Goal: Check status: Check status

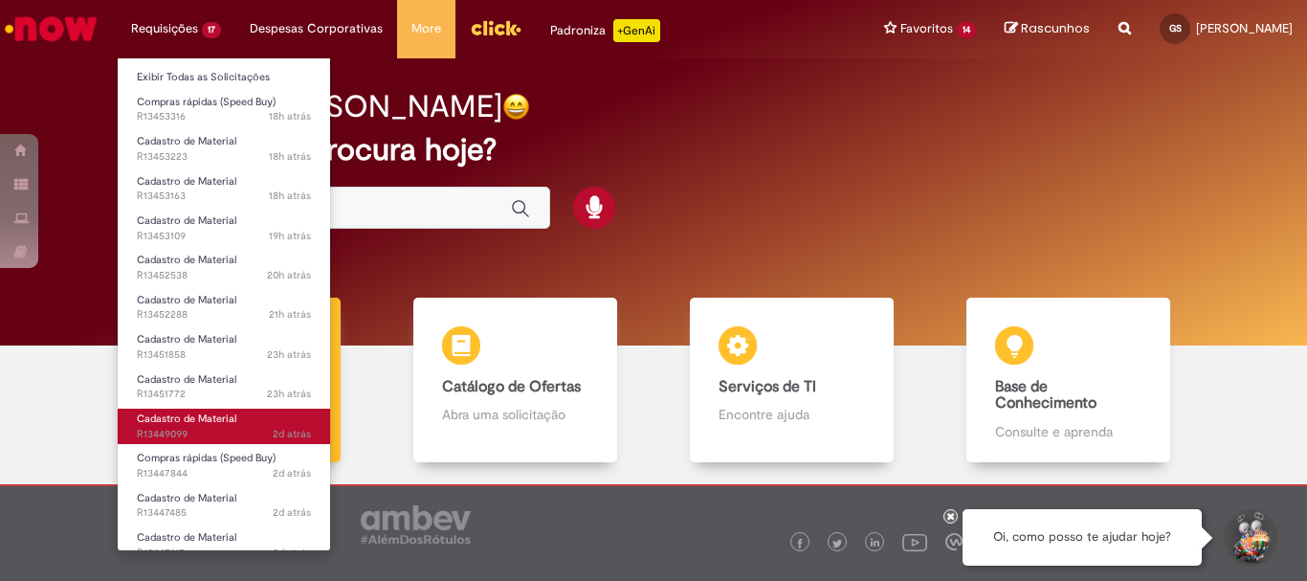
scroll to position [216, 0]
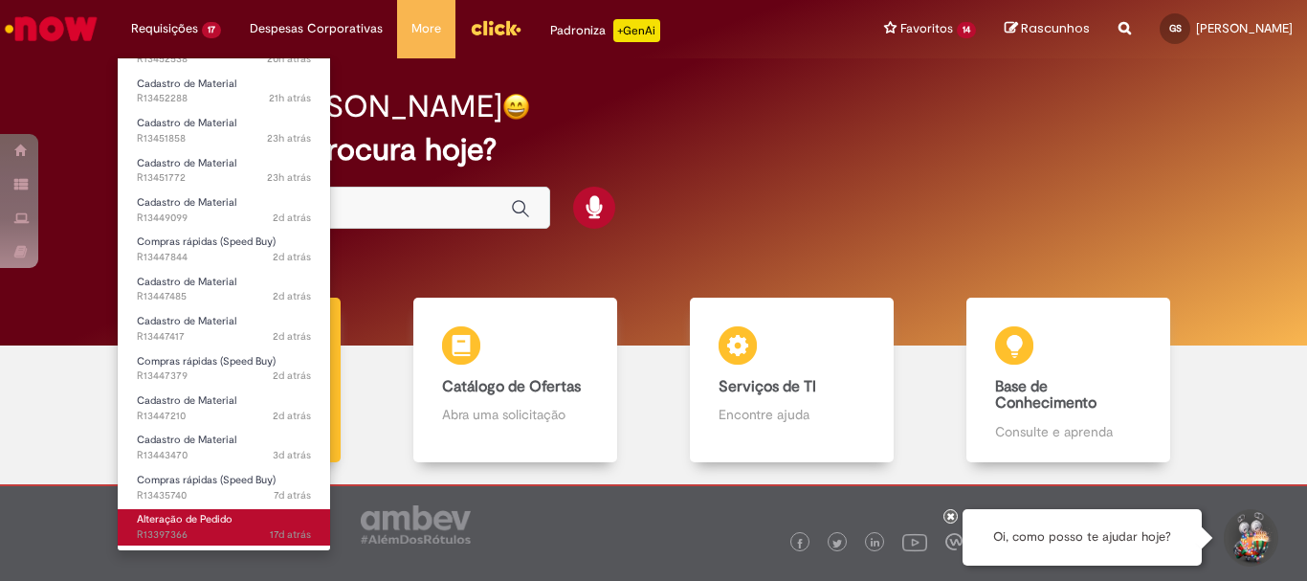
click at [258, 517] on link "Alteração de Pedido 17d atrás 17 dias atrás R13397366" at bounding box center [224, 526] width 212 height 35
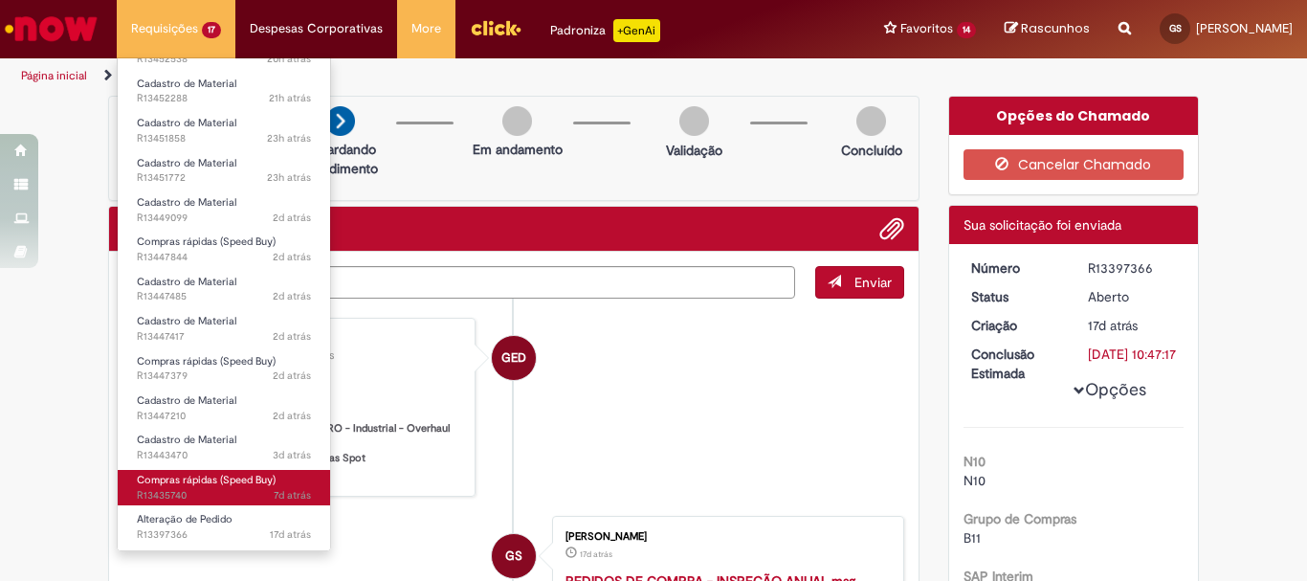
click at [214, 491] on span "7d atrás 7 dias atrás R13435740" at bounding box center [224, 495] width 174 height 15
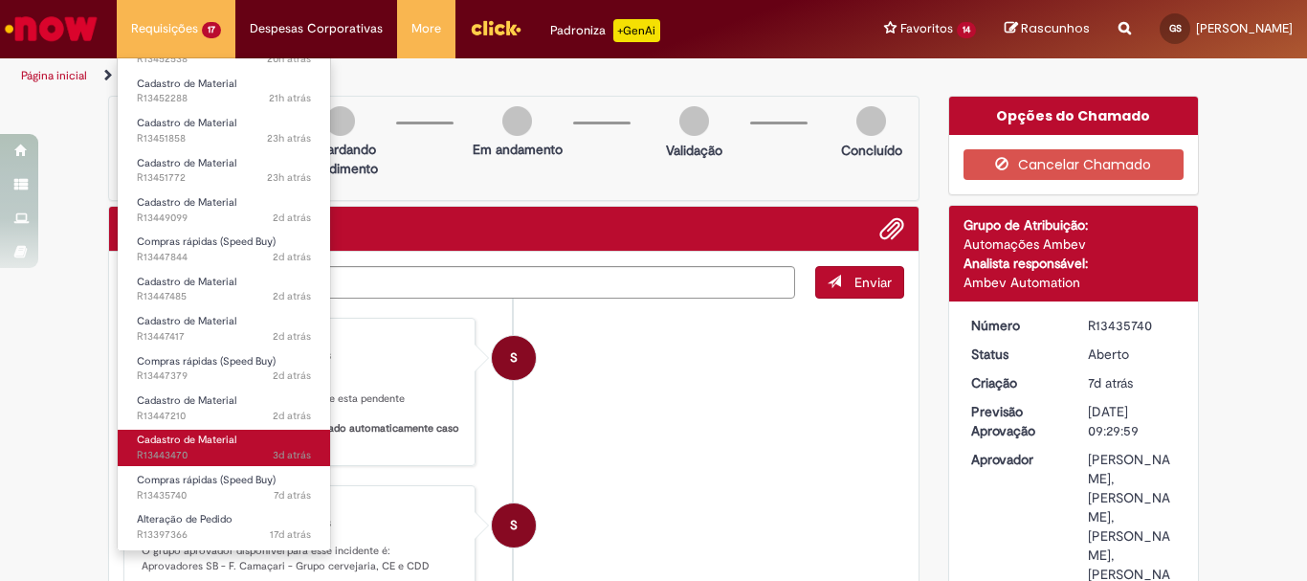
click at [232, 442] on span "Cadastro de Material" at bounding box center [187, 440] width 100 height 14
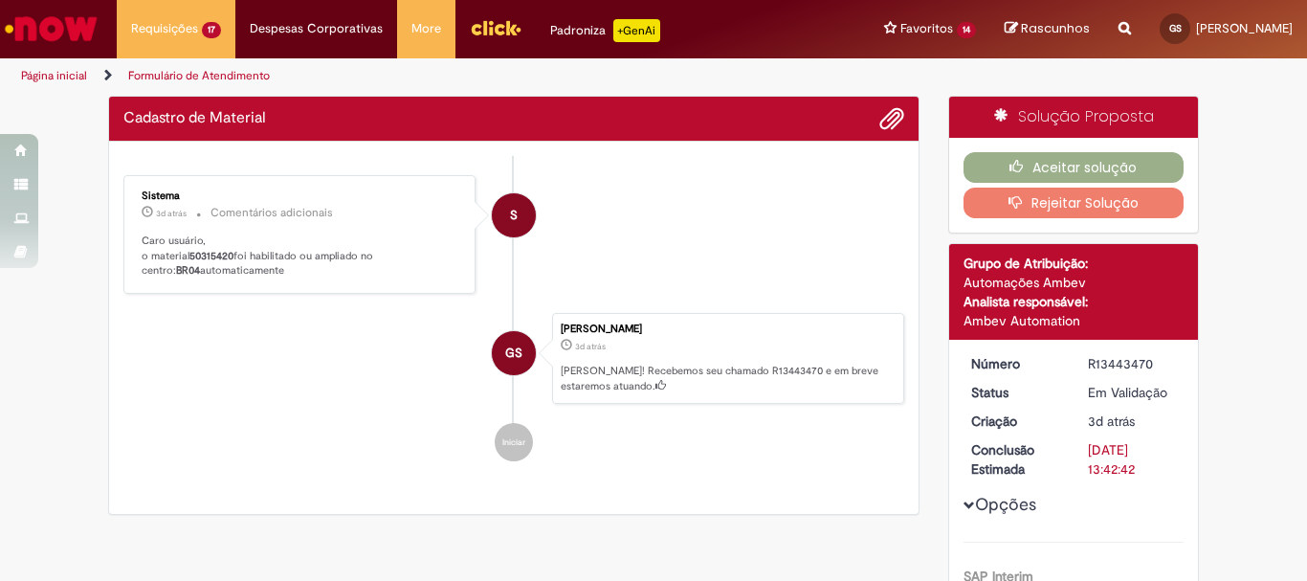
click at [210, 252] on b "50315420" at bounding box center [212, 256] width 44 height 14
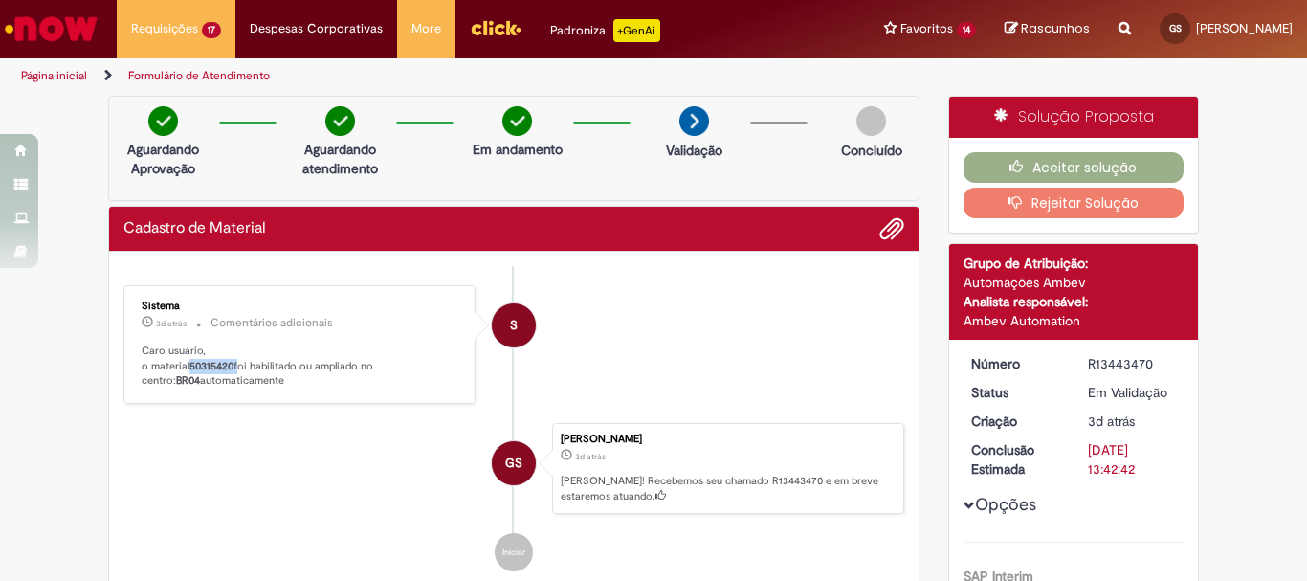
copy p "50315420"
click at [1010, 163] on icon "button" at bounding box center [1021, 166] width 23 height 13
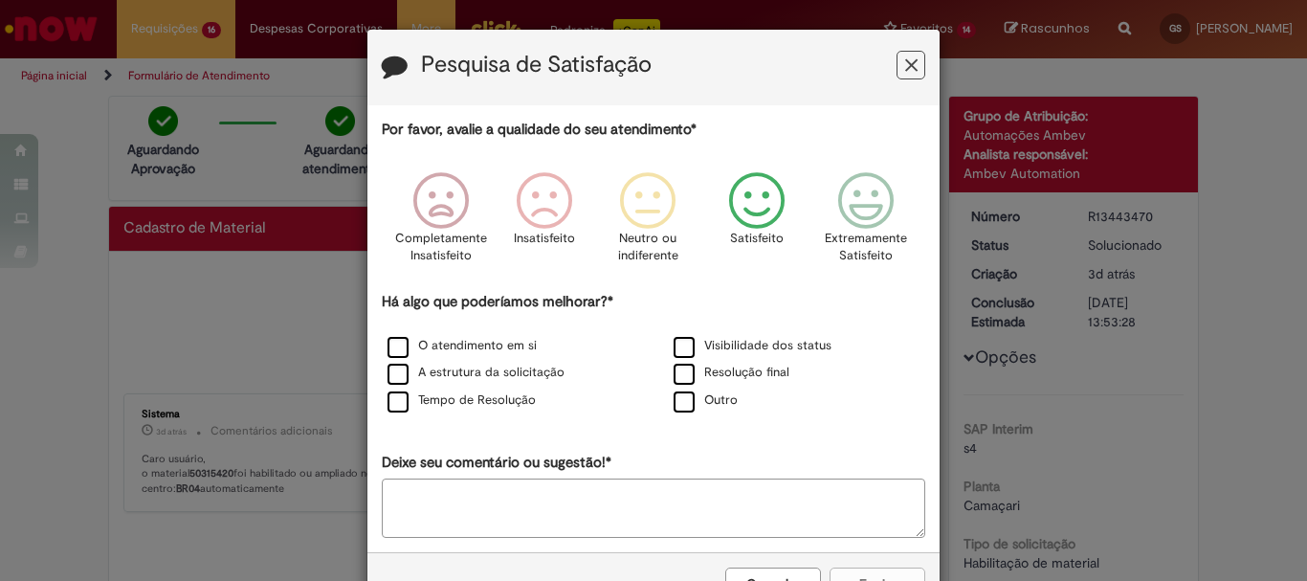
click at [746, 208] on icon "Feedback" at bounding box center [758, 200] width 72 height 57
drag, startPoint x: 751, startPoint y: 329, endPoint x: 751, endPoint y: 342, distance: 12.4
click at [751, 332] on div "Há algo que poderíamos melhorar?* O atendimento em si Visibilidade dos status A…" at bounding box center [654, 353] width 544 height 123
click at [751, 342] on label "Visibilidade dos status" at bounding box center [753, 346] width 158 height 18
click at [848, 573] on button "Enviar" at bounding box center [878, 584] width 96 height 33
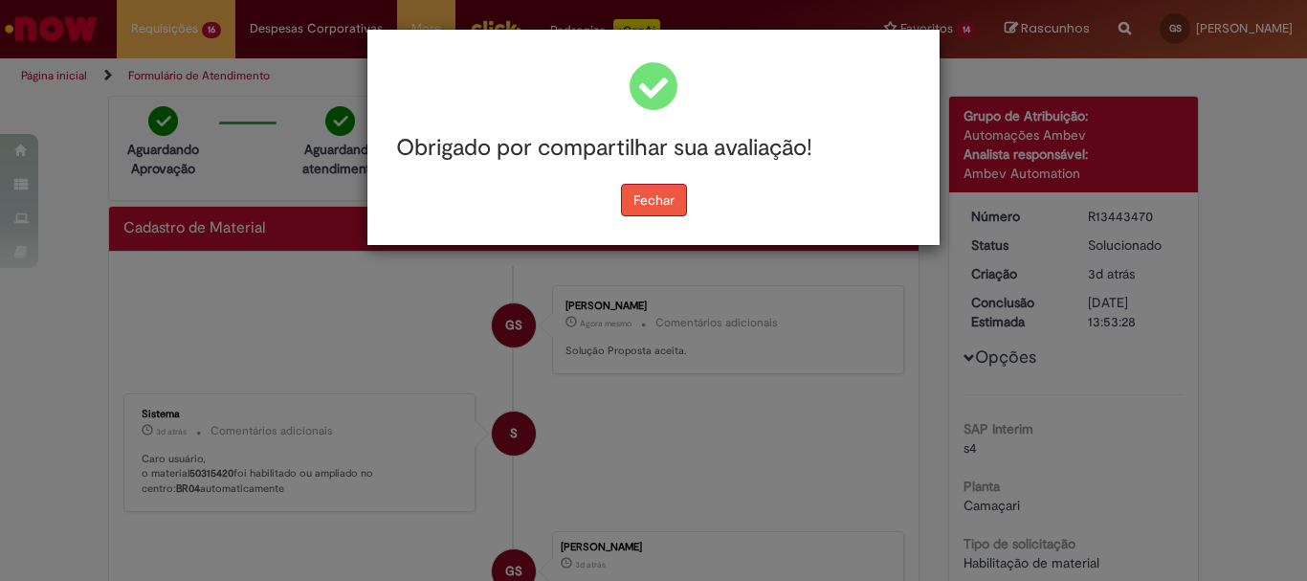
click at [676, 196] on button "Fechar" at bounding box center [654, 200] width 66 height 33
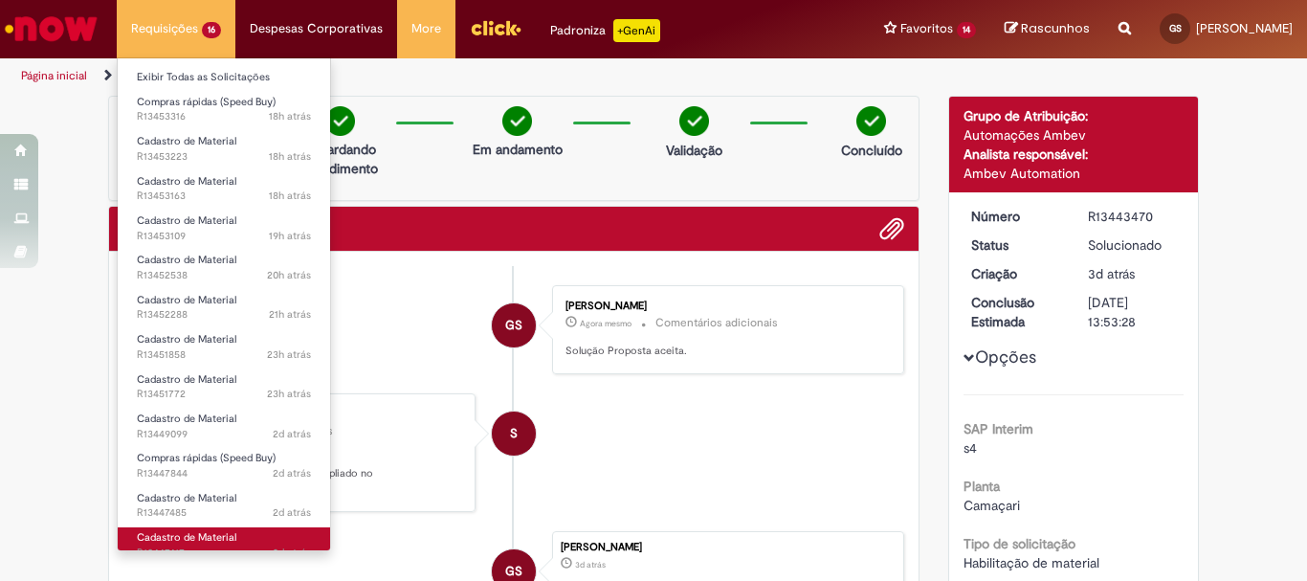
scroll to position [176, 0]
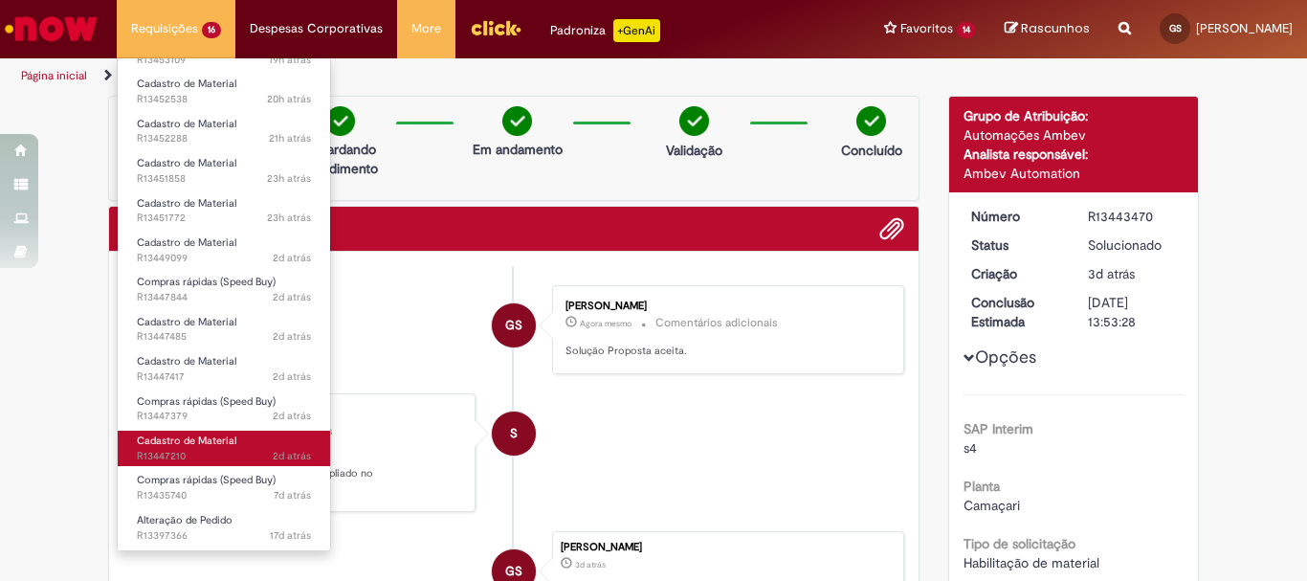
click at [225, 443] on span "Cadastro de Material" at bounding box center [187, 441] width 100 height 14
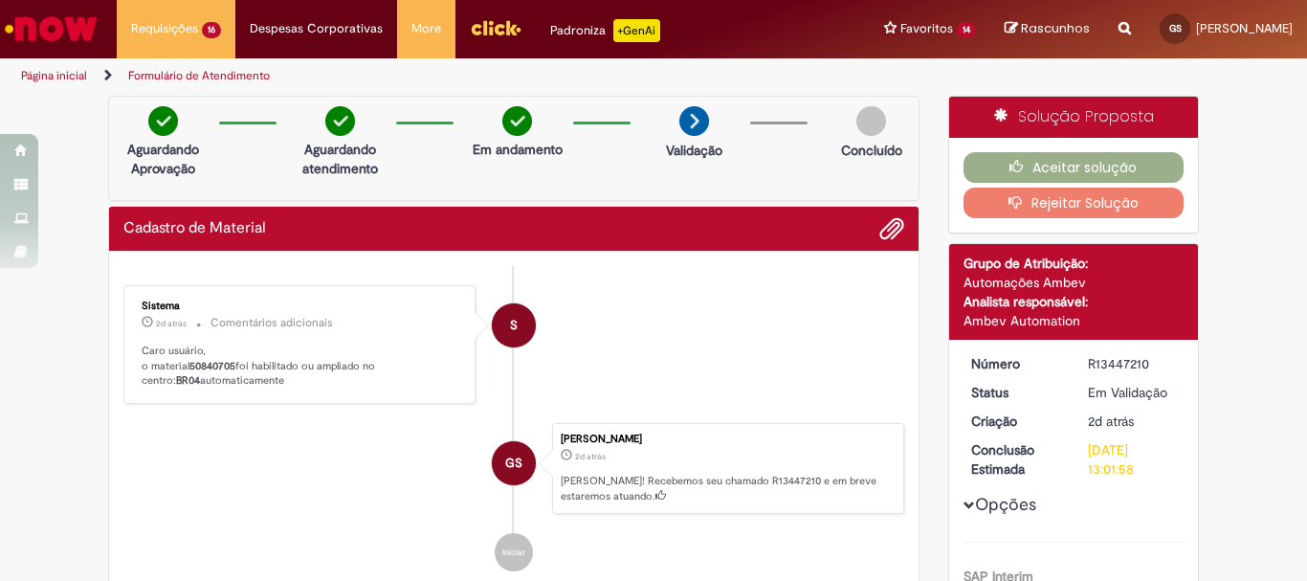
click at [220, 371] on b "50840705" at bounding box center [213, 366] width 46 height 14
copy p "50840705"
click at [1060, 169] on button "Aceitar solução" at bounding box center [1074, 167] width 221 height 31
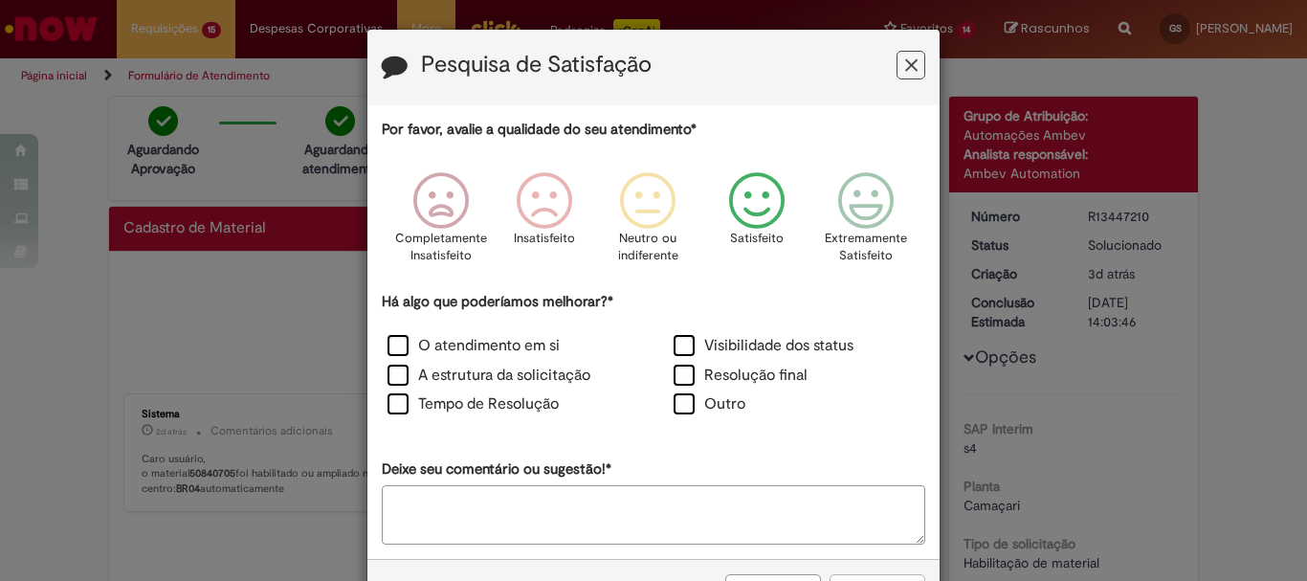
click at [745, 222] on icon "Feedback" at bounding box center [758, 200] width 72 height 57
click at [740, 346] on label "Visibilidade dos status" at bounding box center [764, 346] width 180 height 22
click at [857, 572] on div "Cancelar Enviar" at bounding box center [654, 590] width 572 height 62
click at [855, 575] on button "Enviar" at bounding box center [878, 590] width 96 height 33
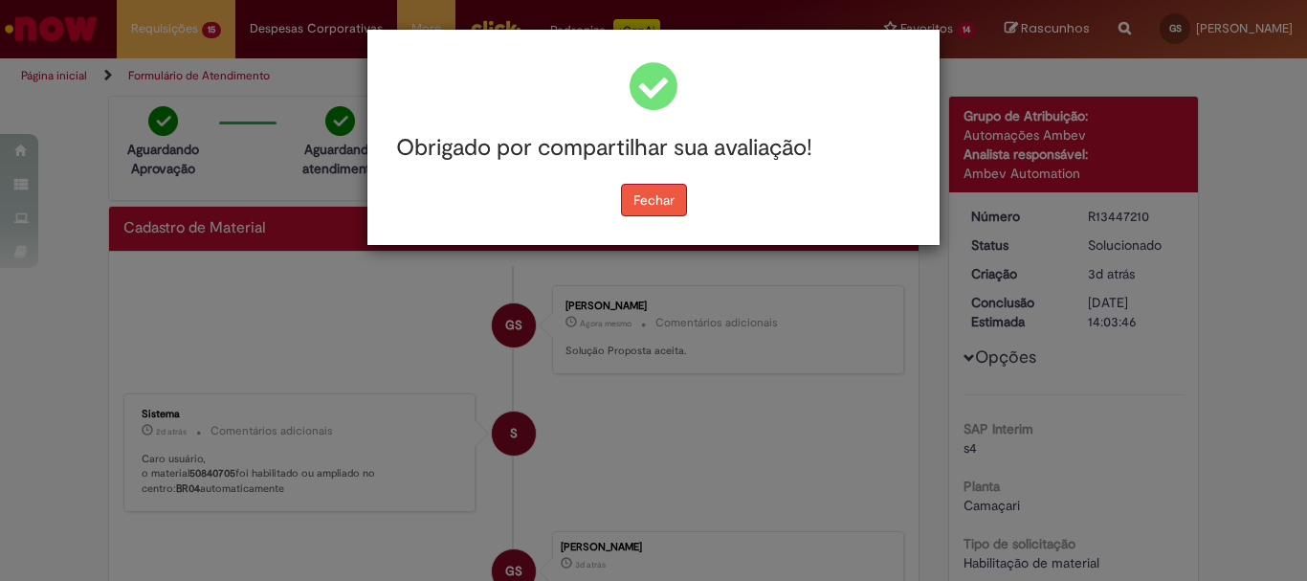
click at [685, 209] on button "Fechar" at bounding box center [654, 200] width 66 height 33
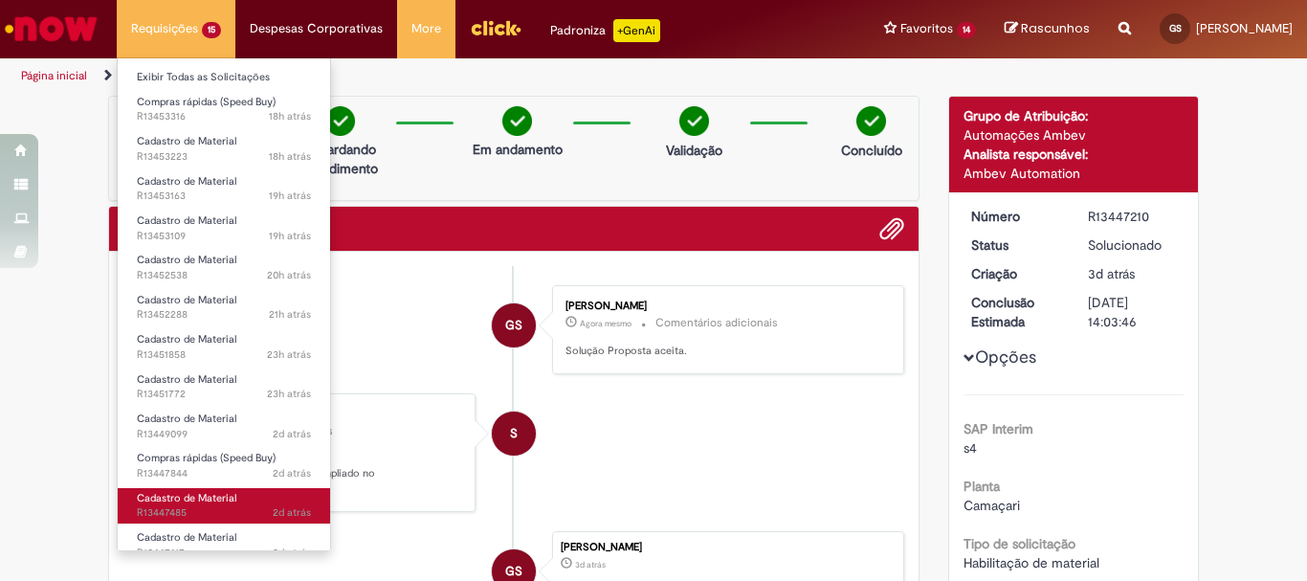
scroll to position [137, 0]
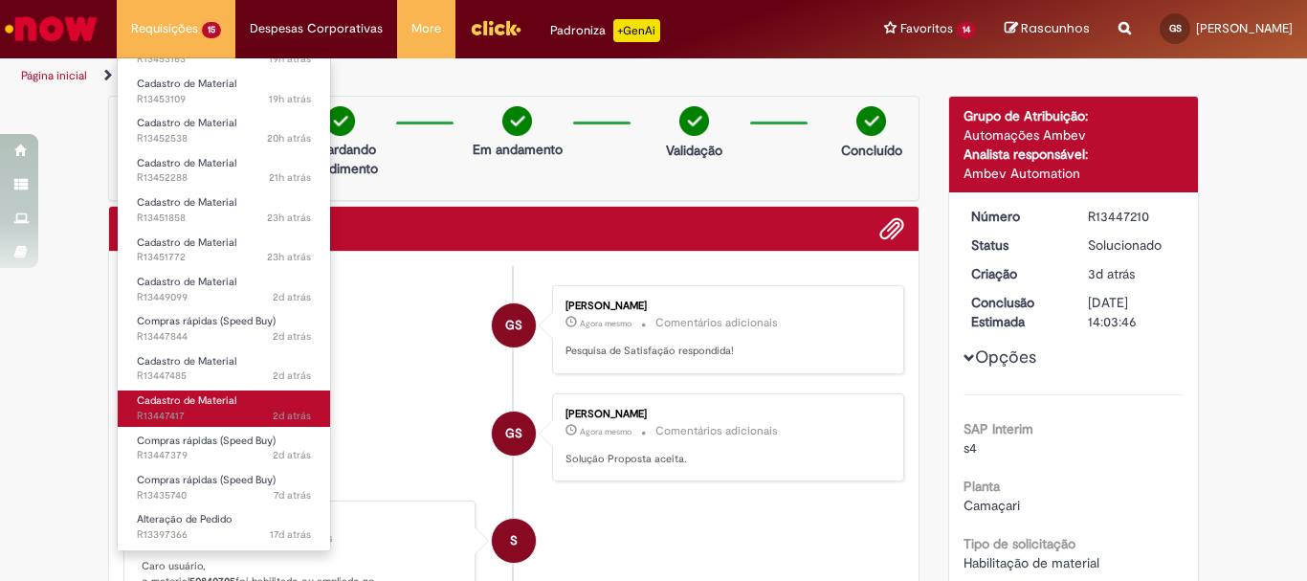
click at [197, 407] on span "Cadastro de Material" at bounding box center [187, 400] width 100 height 14
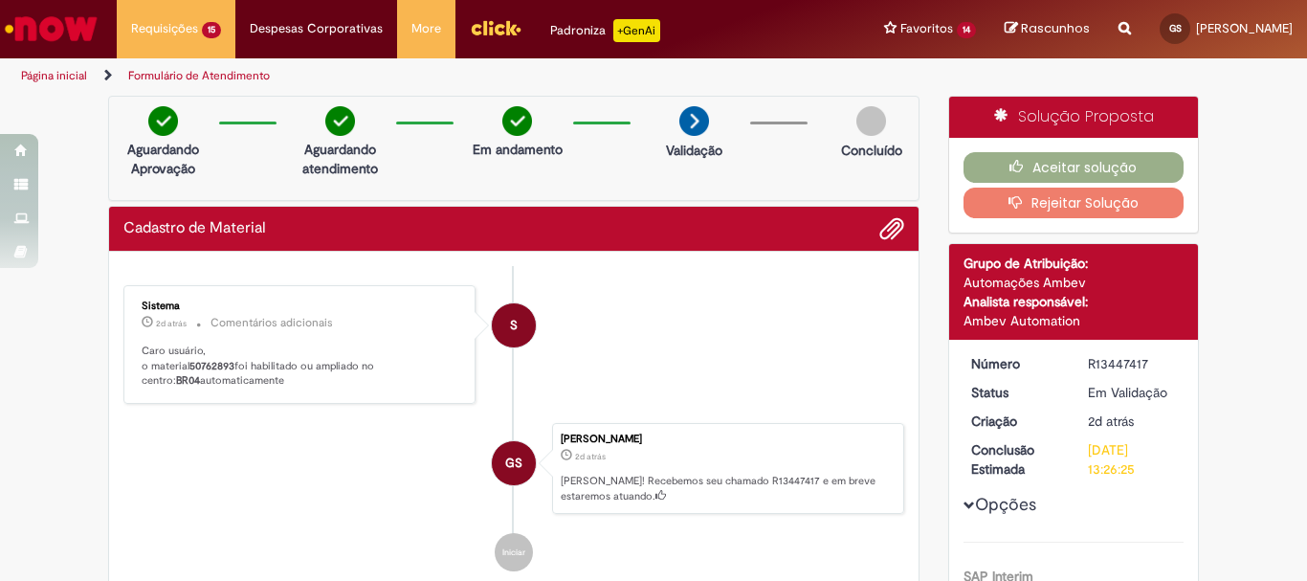
click at [208, 255] on div "Enviar S Sistema 2d atrás 2 dias atrás Comentários adicionais Caro usuário, o m…" at bounding box center [514, 438] width 810 height 373
click at [201, 365] on b "50762893" at bounding box center [212, 366] width 45 height 14
copy p "50762893"
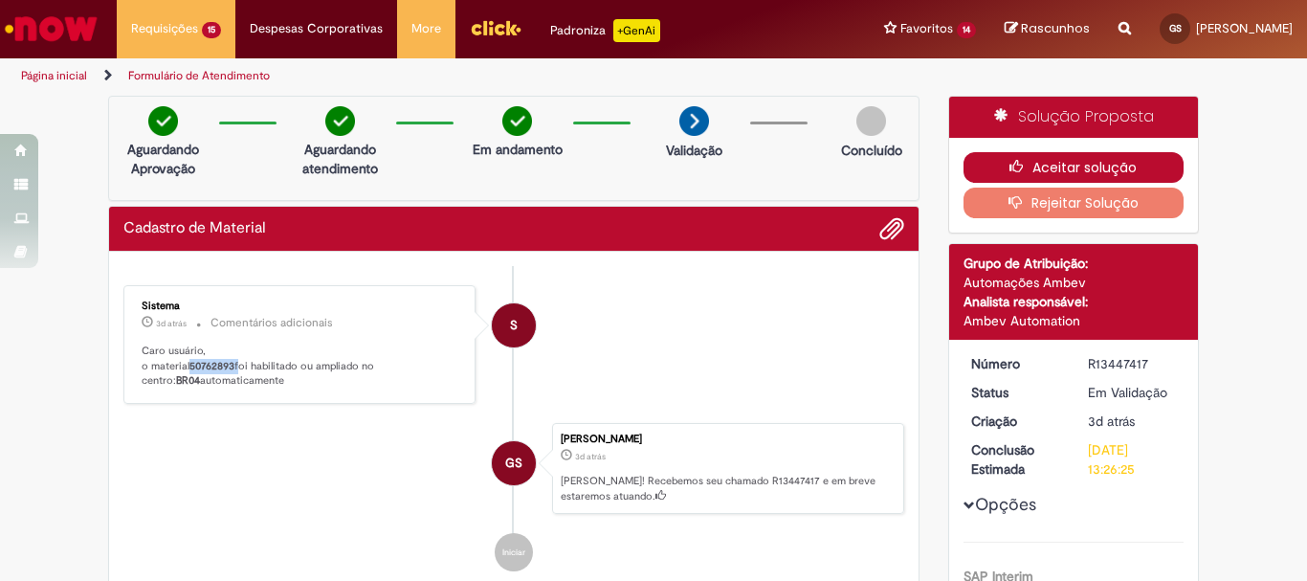
click at [1039, 169] on button "Aceitar solução" at bounding box center [1074, 167] width 221 height 31
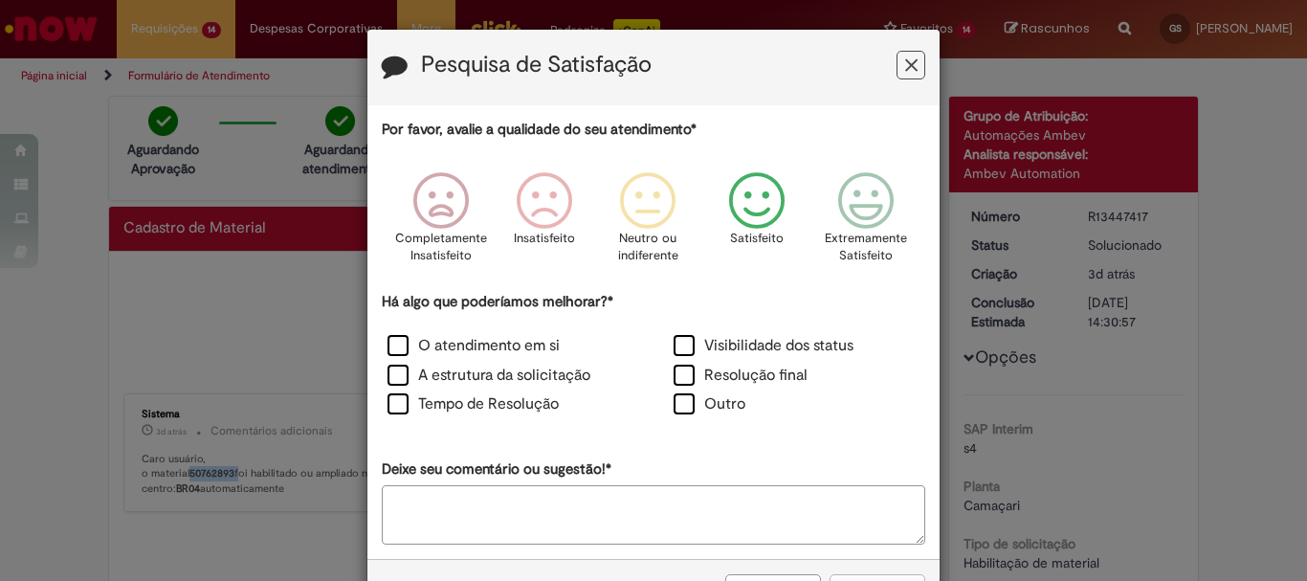
click at [745, 200] on icon "Feedback" at bounding box center [758, 200] width 72 height 57
click at [748, 343] on label "Visibilidade dos status" at bounding box center [764, 346] width 180 height 22
click at [860, 575] on button "Enviar" at bounding box center [878, 590] width 96 height 33
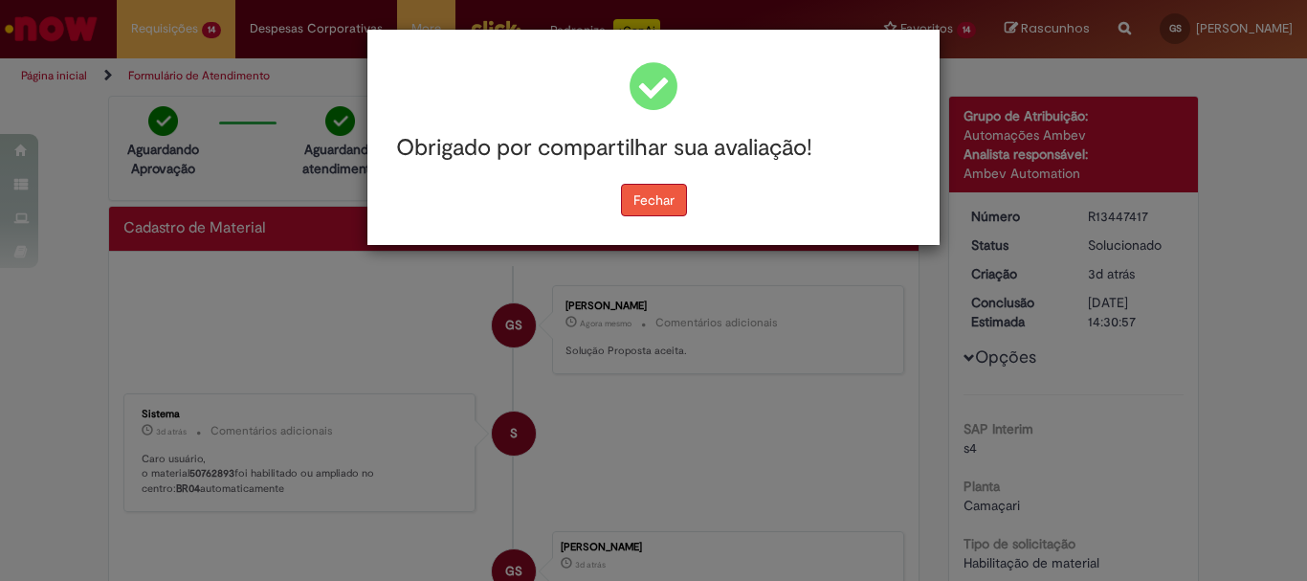
click at [650, 195] on button "Fechar" at bounding box center [654, 200] width 66 height 33
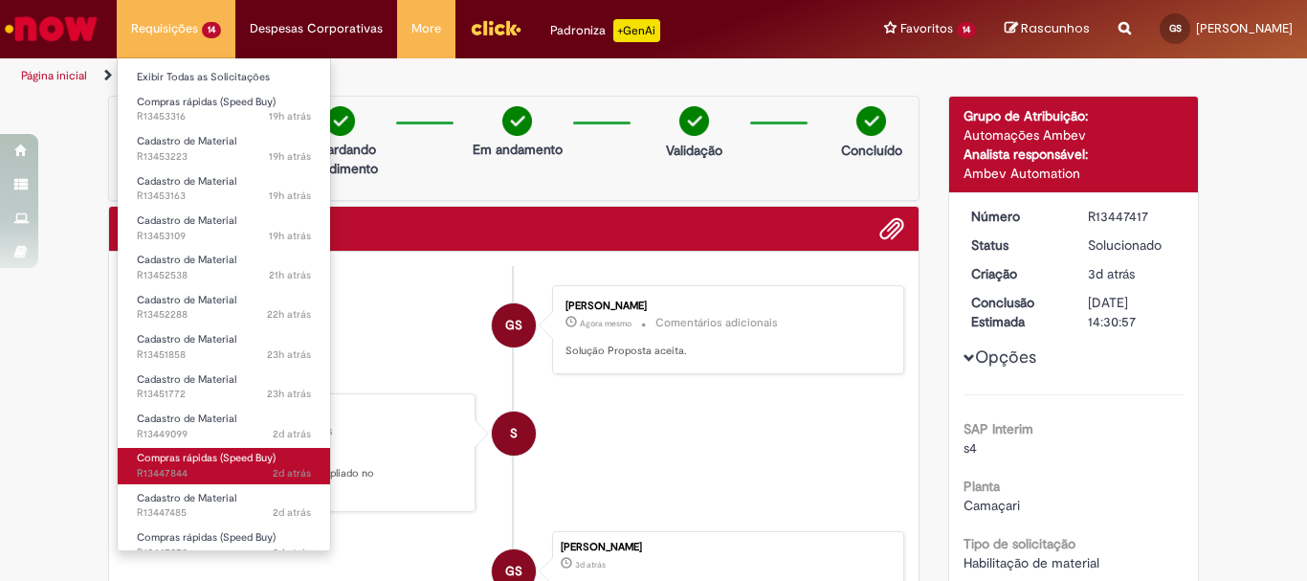
scroll to position [97, 0]
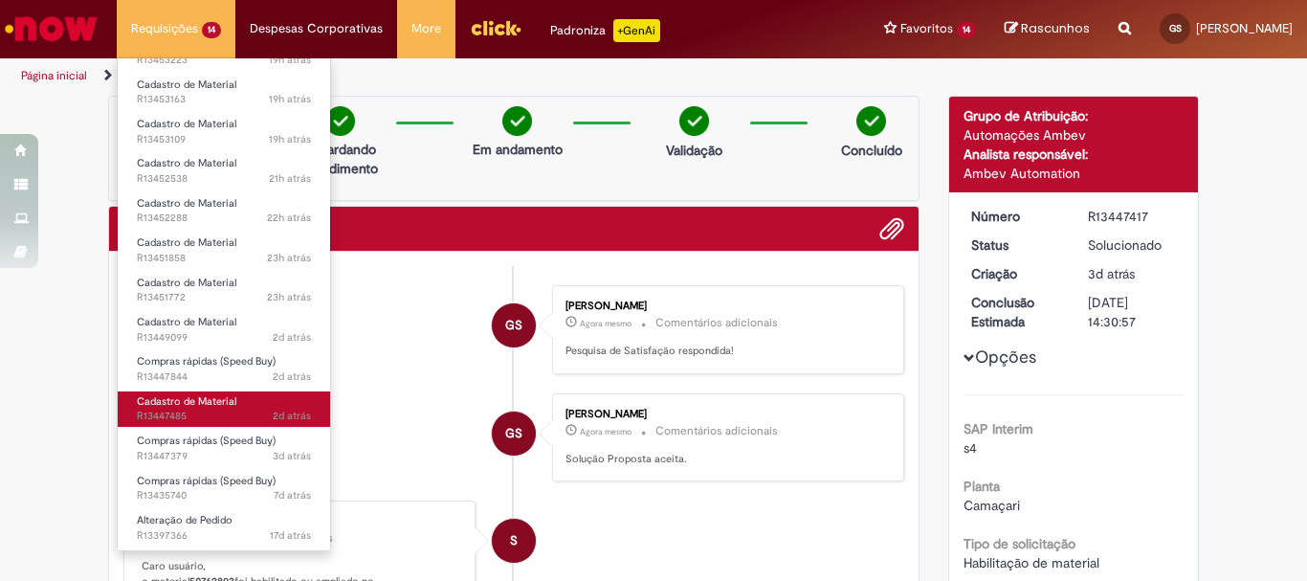
click at [212, 398] on span "Cadastro de Material" at bounding box center [187, 401] width 100 height 14
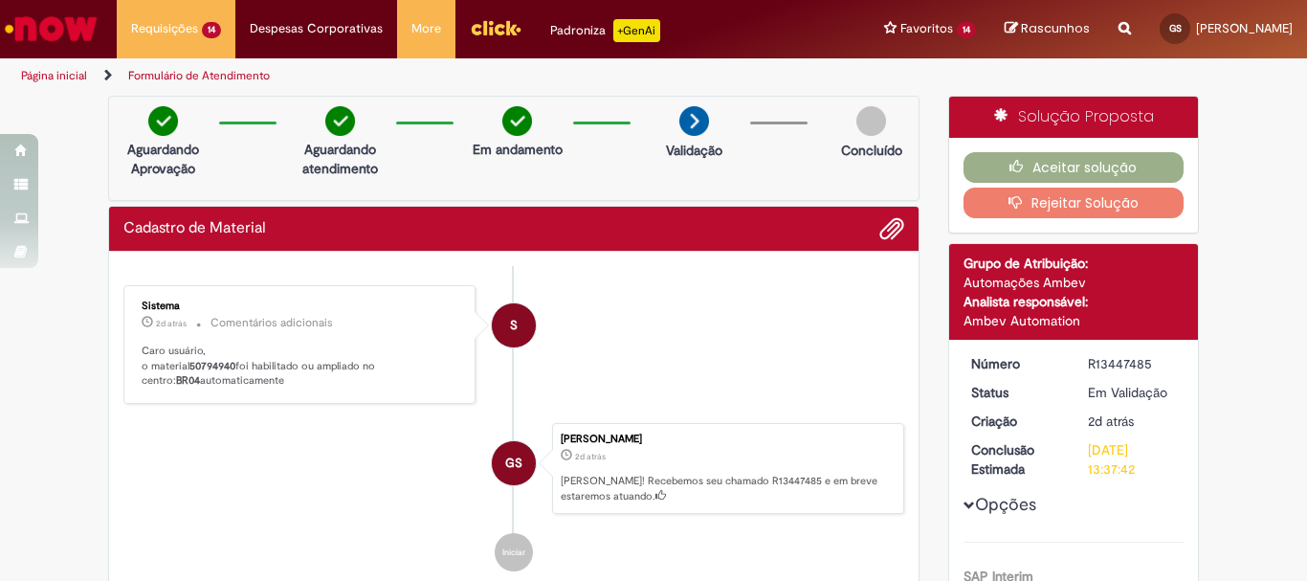
click at [205, 359] on b "50794940" at bounding box center [213, 366] width 46 height 14
copy p "50794940"
click at [1100, 173] on button "Aceitar solução" at bounding box center [1074, 167] width 221 height 31
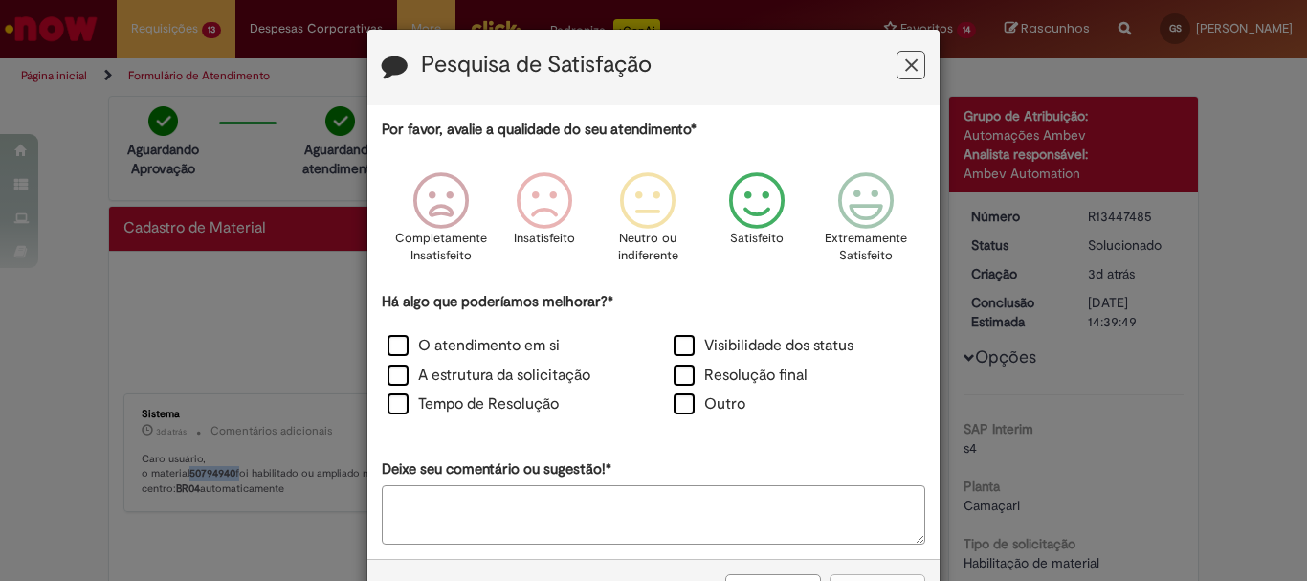
click at [738, 223] on icon "Feedback" at bounding box center [758, 200] width 72 height 57
click at [718, 345] on label "Visibilidade dos status" at bounding box center [764, 346] width 180 height 22
click at [860, 575] on button "Enviar" at bounding box center [878, 590] width 96 height 33
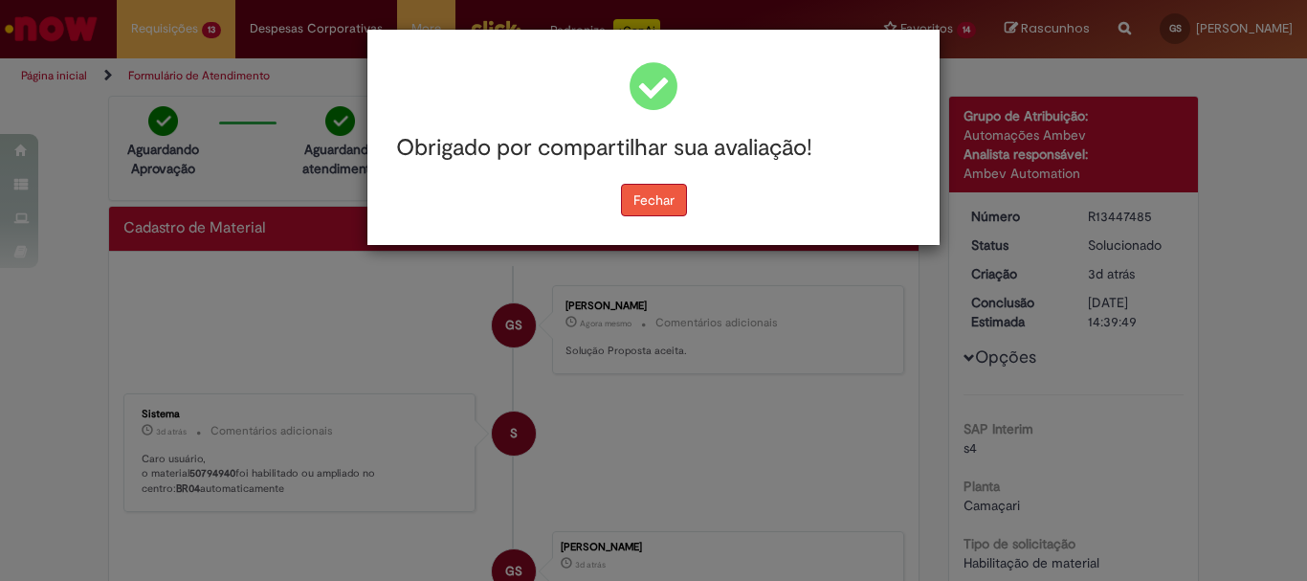
click at [647, 207] on button "Fechar" at bounding box center [654, 200] width 66 height 33
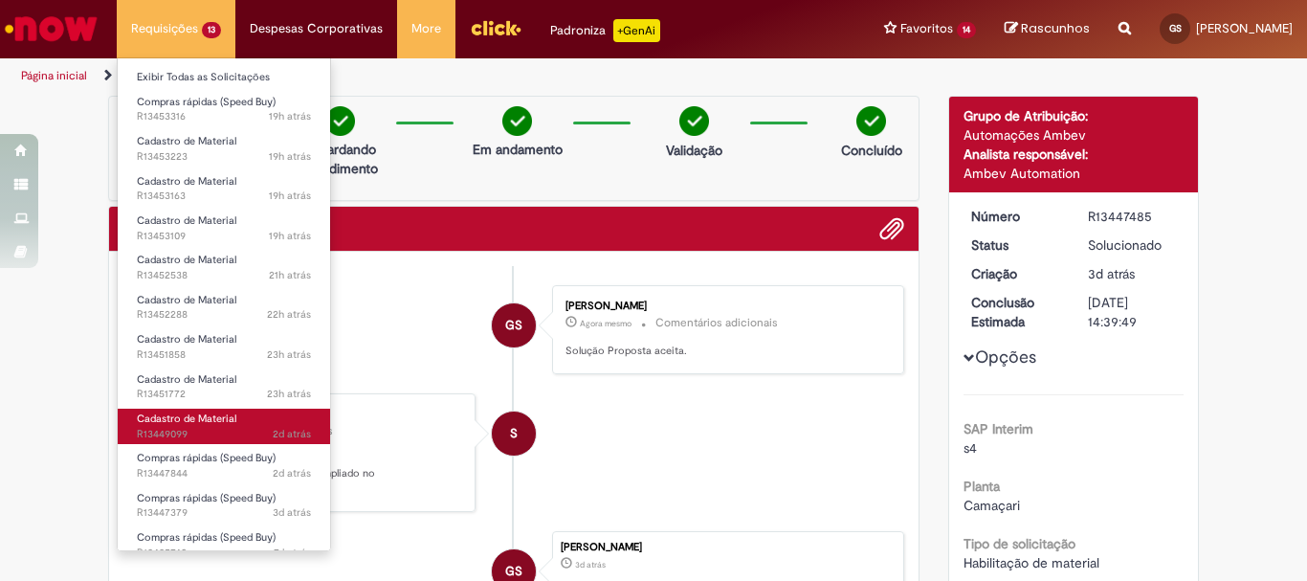
click at [208, 419] on span "Cadastro de Material" at bounding box center [187, 419] width 100 height 14
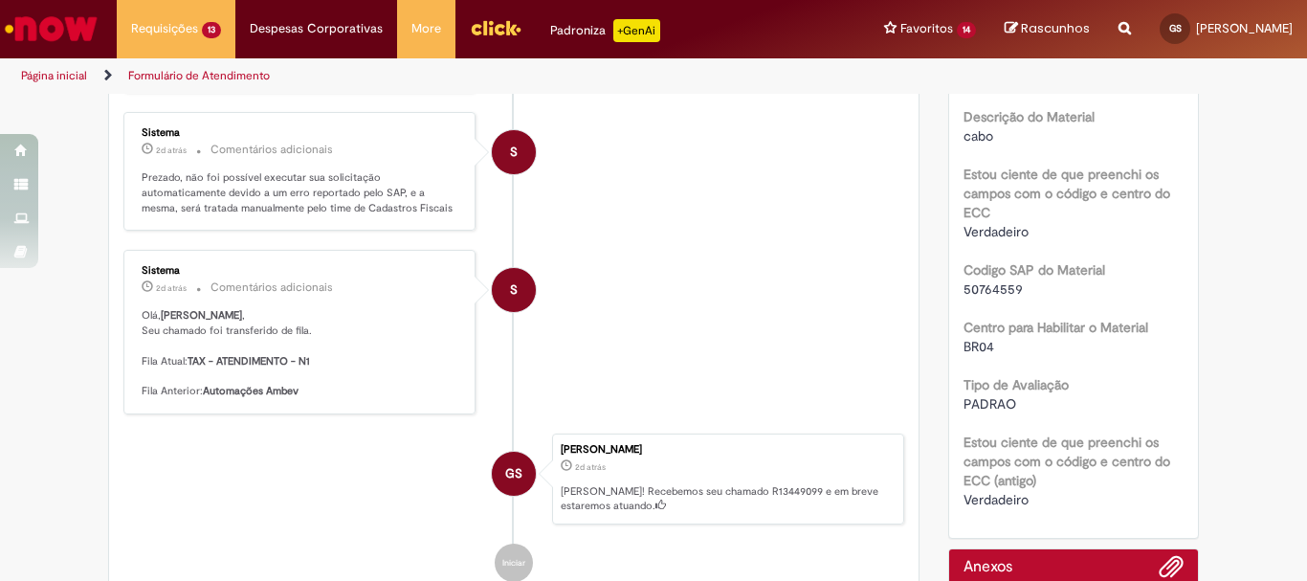
scroll to position [766, 0]
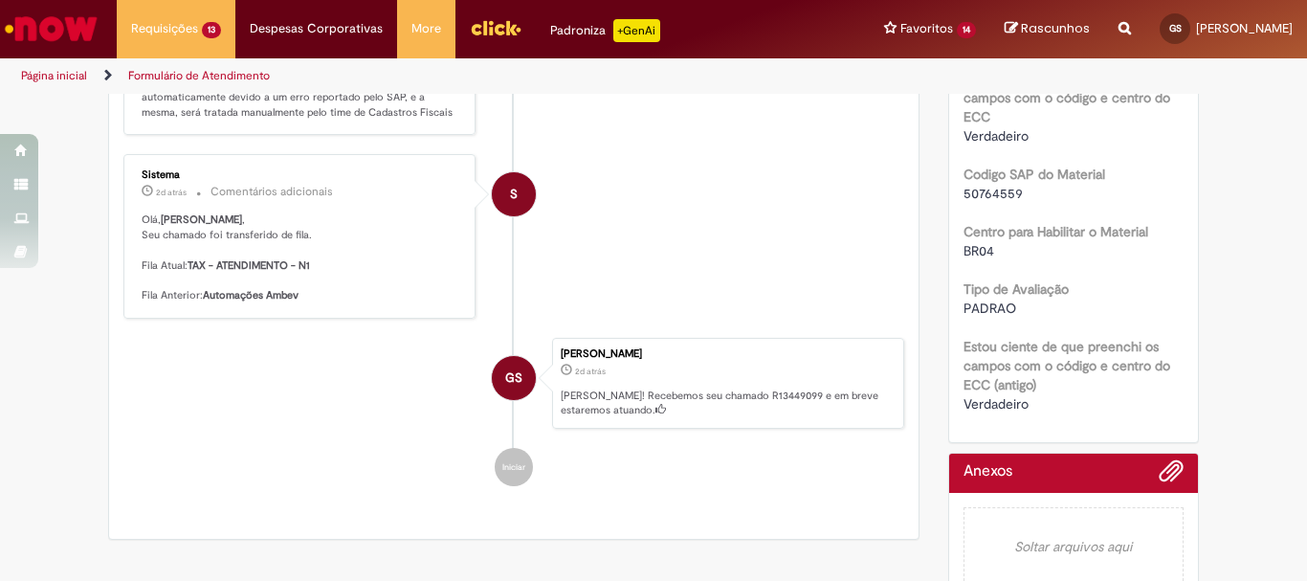
click at [990, 199] on span "50764559" at bounding box center [993, 193] width 59 height 17
copy span "50764559"
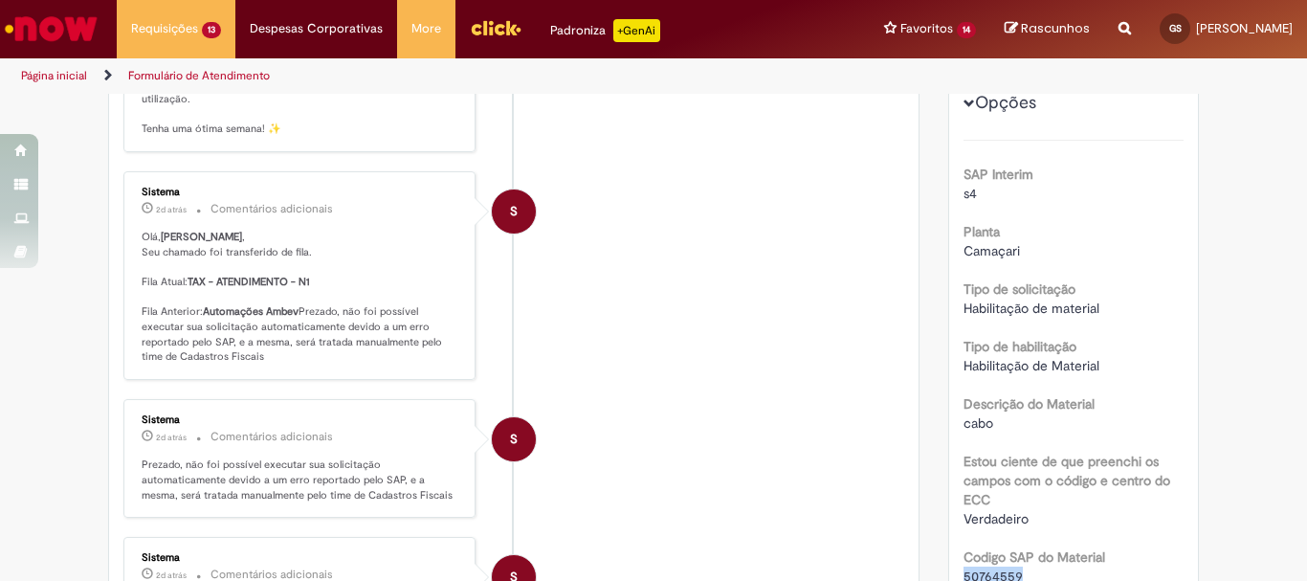
scroll to position [191, 0]
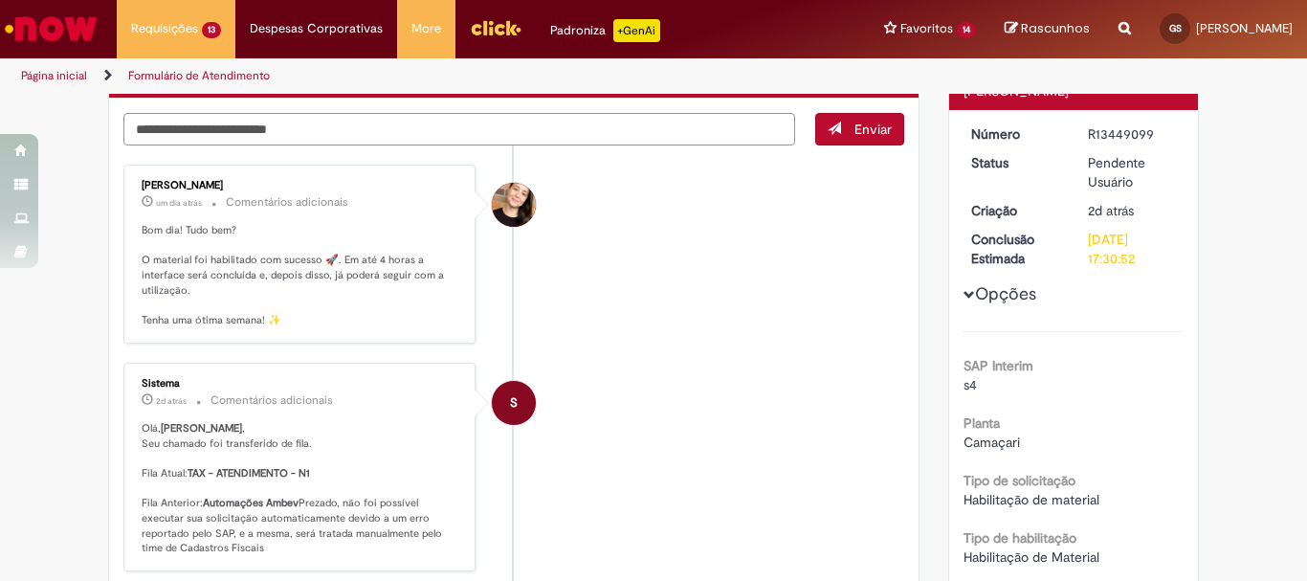
click at [465, 139] on textarea "Digite sua mensagem aqui..." at bounding box center [459, 129] width 672 height 33
type textarea "**********"
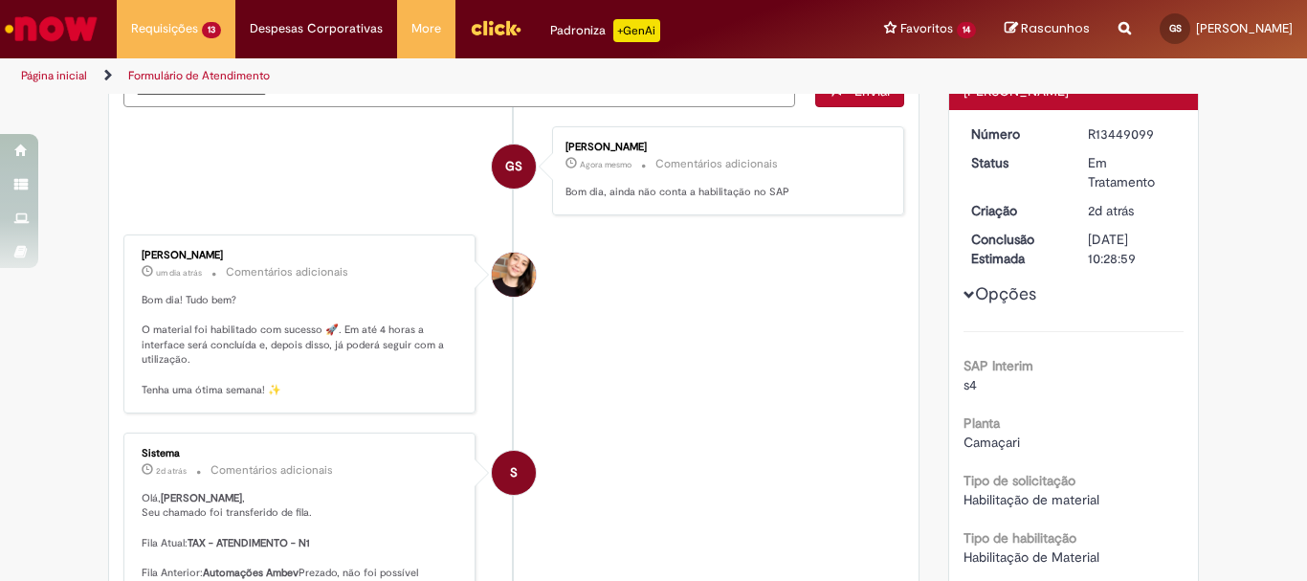
scroll to position [153, 0]
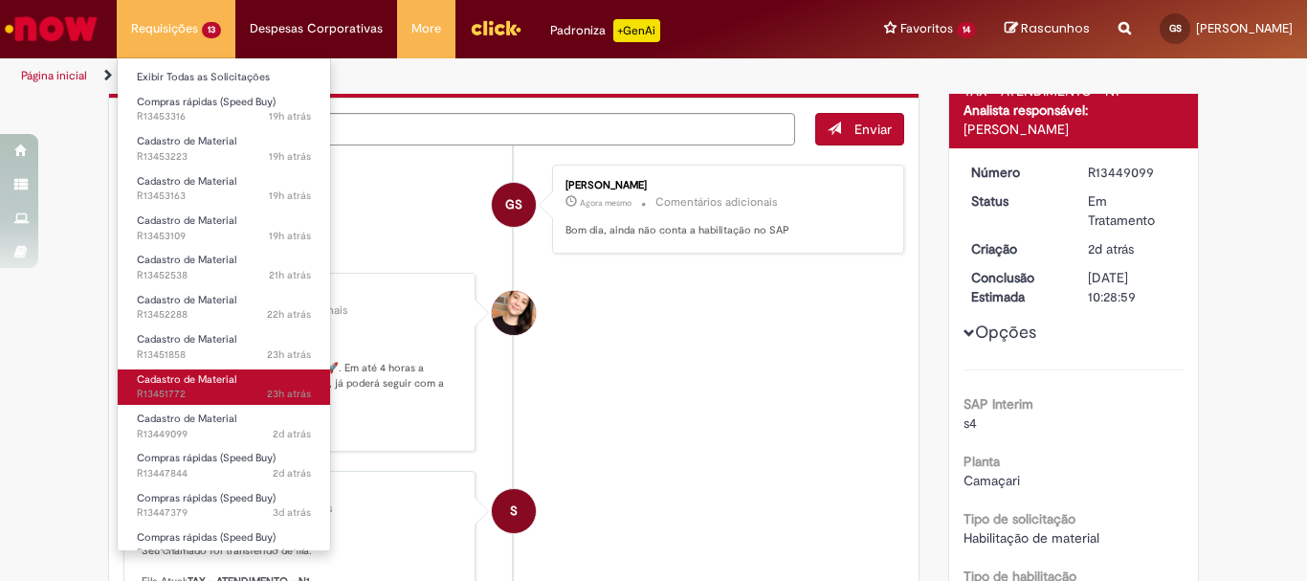
click at [225, 378] on span "Cadastro de Material" at bounding box center [187, 379] width 100 height 14
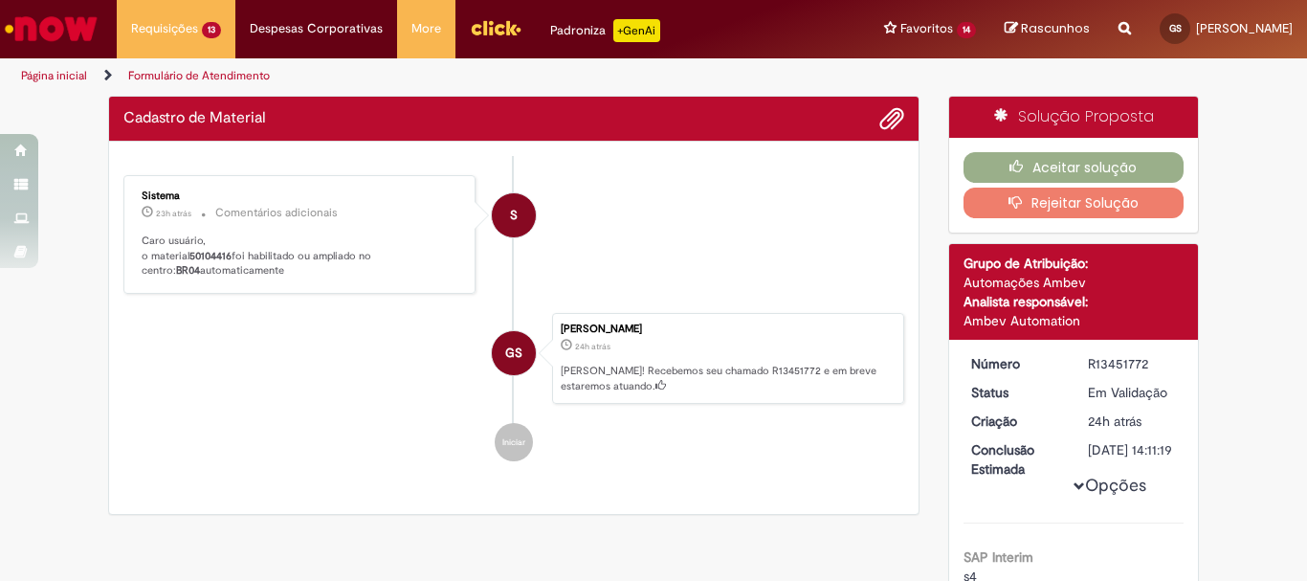
click at [219, 254] on div "Enviar S Sistema 23h atrás 23 horas atrás Comentários adicionais Caro usuário, …" at bounding box center [514, 328] width 810 height 373
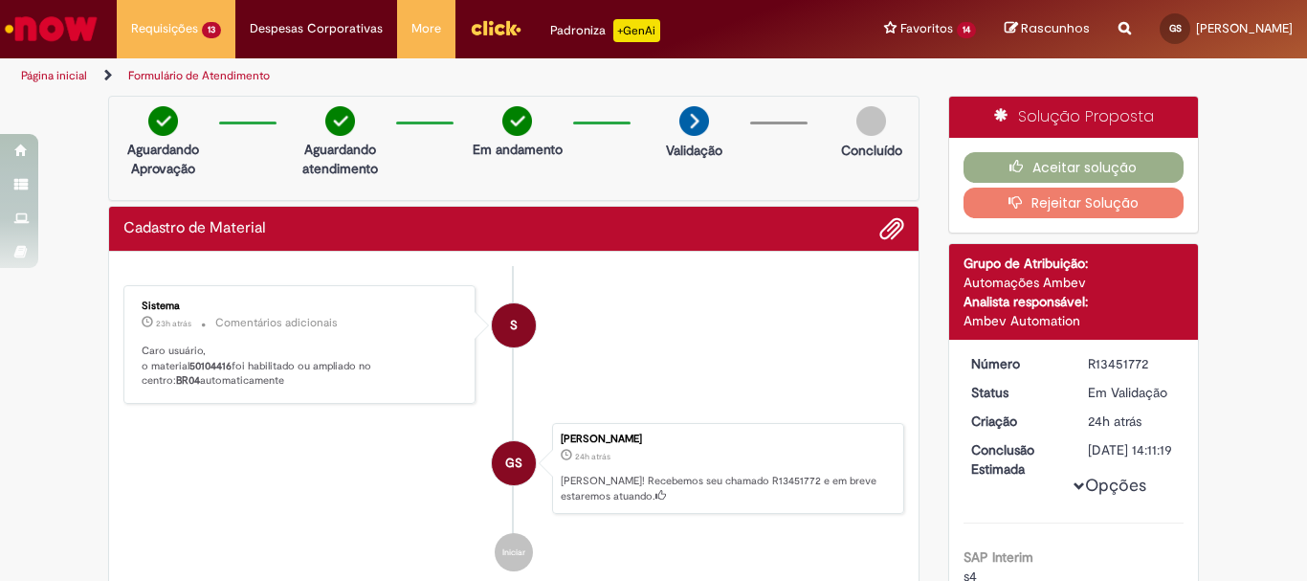
click at [219, 254] on div "Enviar S Sistema 23h atrás 23 horas atrás Comentários adicionais Caro usuário, …" at bounding box center [514, 438] width 810 height 373
click at [206, 363] on b "50104416" at bounding box center [211, 366] width 42 height 14
copy p "50104416"
click at [1059, 172] on button "Aceitar solução" at bounding box center [1074, 167] width 221 height 31
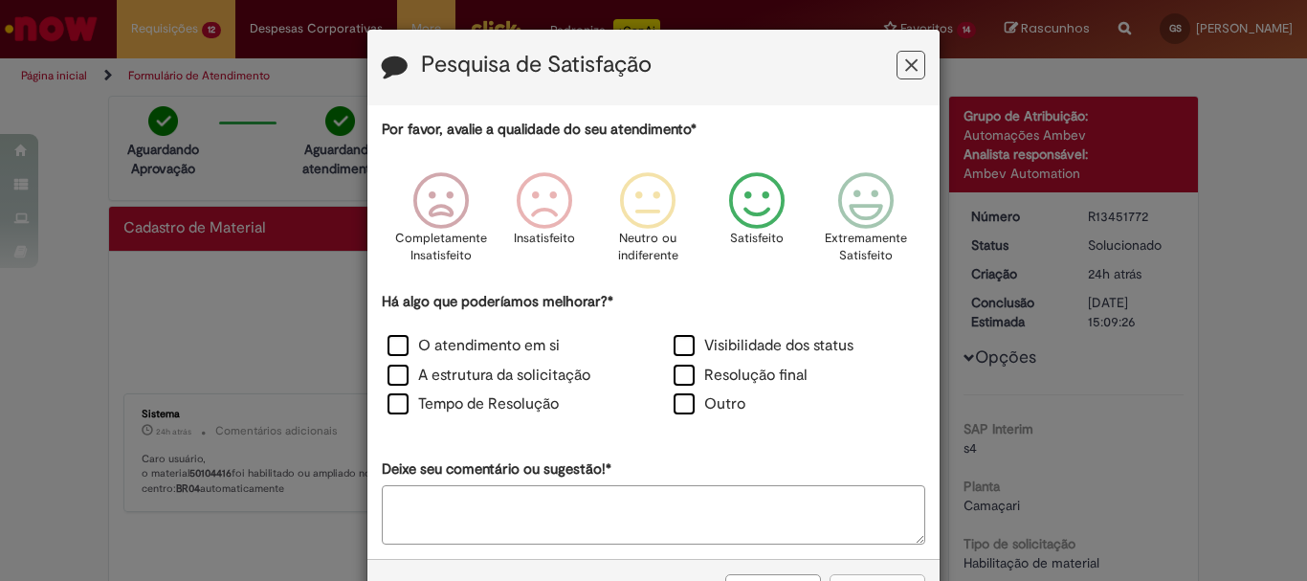
click at [760, 217] on icon "Feedback" at bounding box center [758, 200] width 72 height 57
click at [723, 347] on label "Visibilidade dos status" at bounding box center [764, 346] width 180 height 22
click at [860, 576] on button "Enviar" at bounding box center [878, 590] width 96 height 33
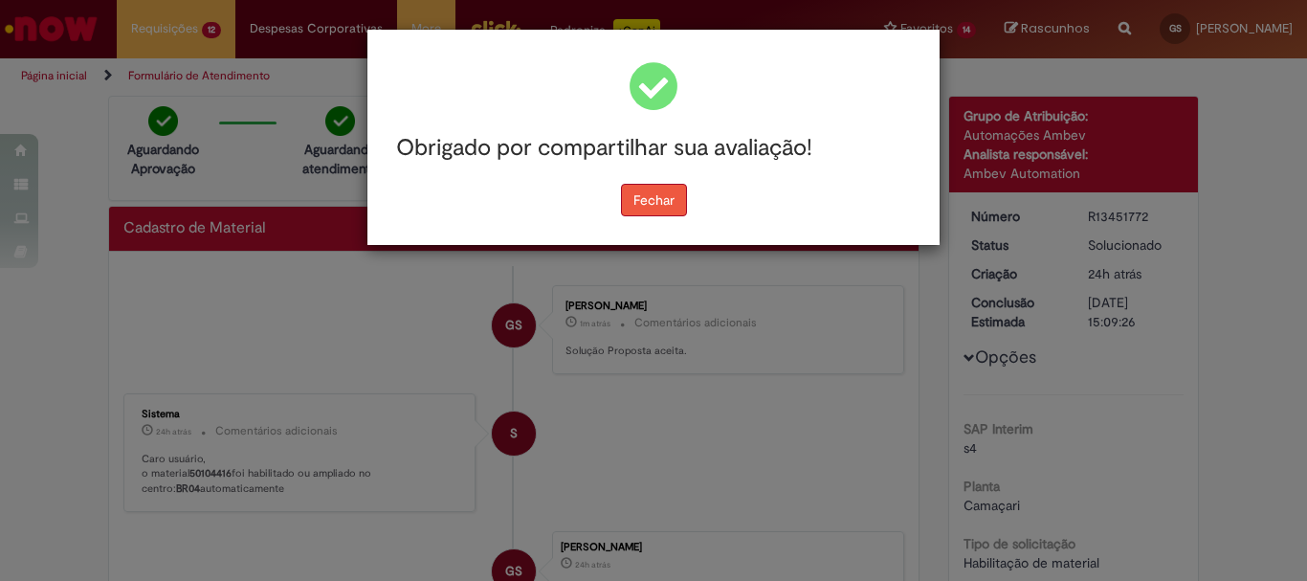
click at [667, 191] on button "Fechar" at bounding box center [654, 200] width 66 height 33
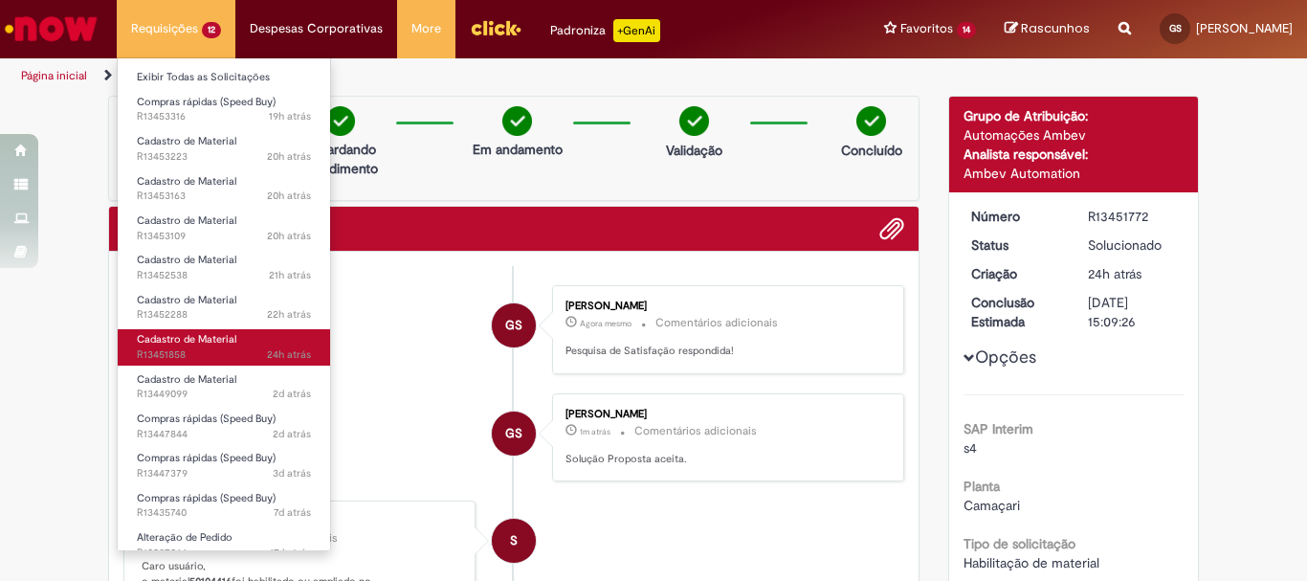
click at [216, 338] on span "Cadastro de Material" at bounding box center [187, 339] width 100 height 14
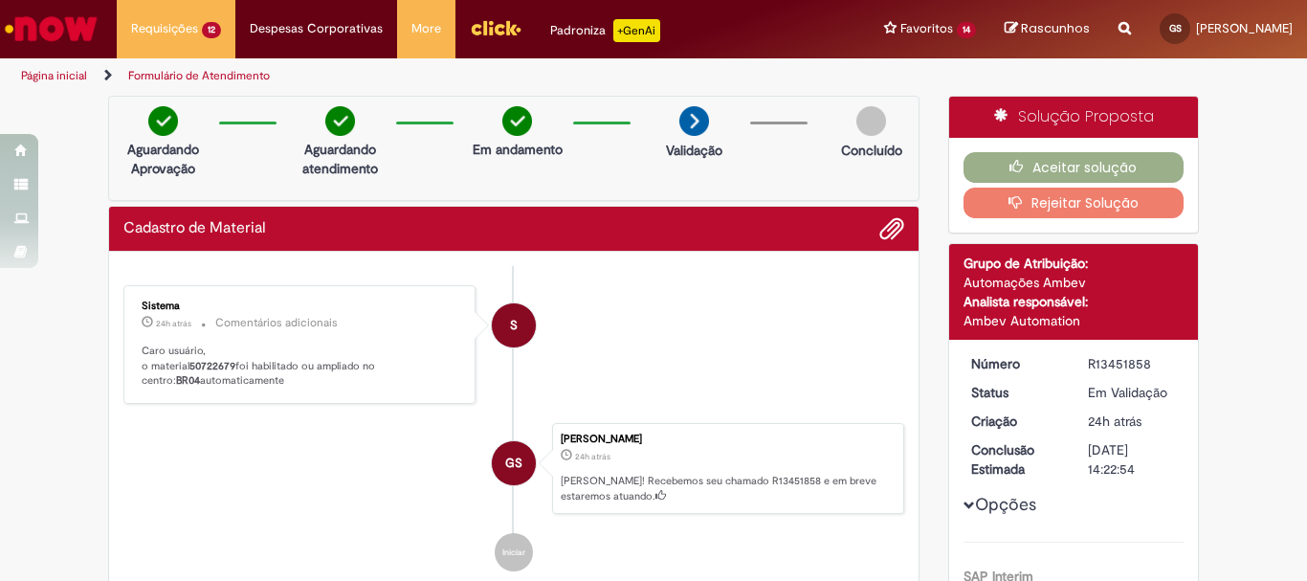
click at [209, 361] on b "50722679" at bounding box center [213, 366] width 46 height 14
copy p "50722679"
